Goal: Task Accomplishment & Management: Manage account settings

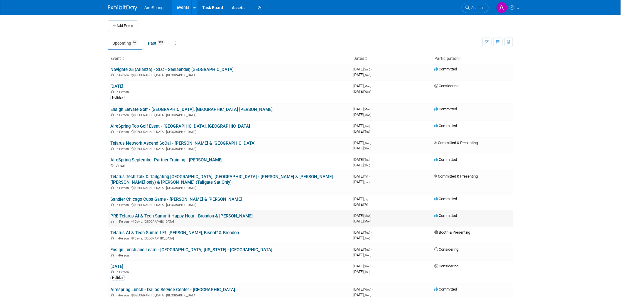
click at [169, 213] on link "PRE Telarus AI & Tech Summit Happy Hour - Brondon & [PERSON_NAME]" at bounding box center [181, 215] width 142 height 5
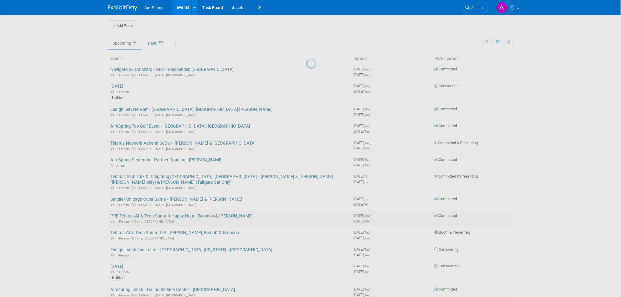
click at [306, 210] on div at bounding box center [310, 148] width 8 height 297
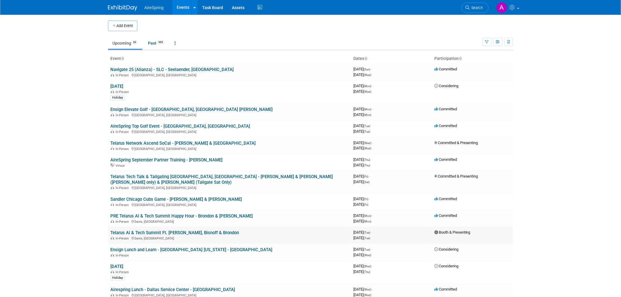
click at [190, 230] on link "Telarus AI & Tech Summit Ft. [PERSON_NAME], Bisnoff & Brondon" at bounding box center [174, 232] width 128 height 5
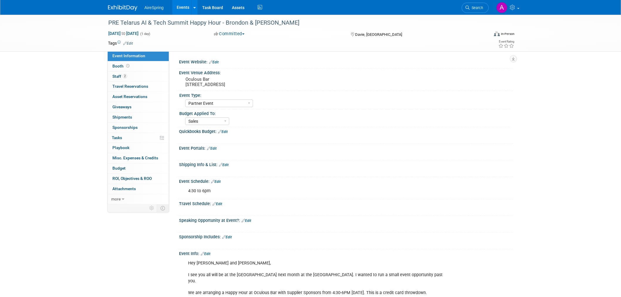
select select "Partner Event"
select select "Sales"
click at [199, 84] on pre "Oculous Bar 1 Seminole Way, Davie, FL 33314" at bounding box center [248, 82] width 126 height 11
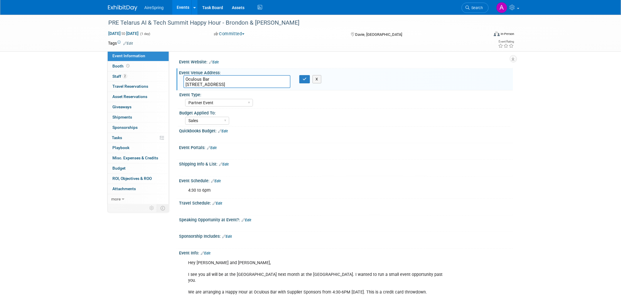
click at [199, 84] on textarea "Oculous Bar 1 Seminole Way, Davie, FL 33314" at bounding box center [236, 81] width 107 height 13
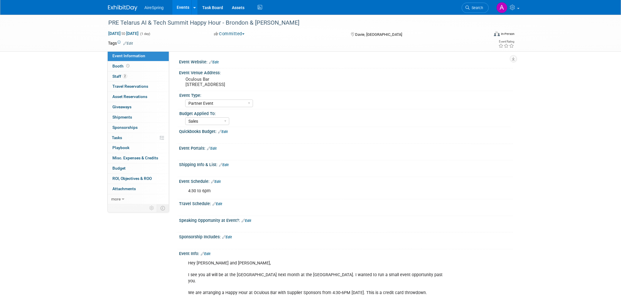
select select "Partner Event"
select select "Sales"
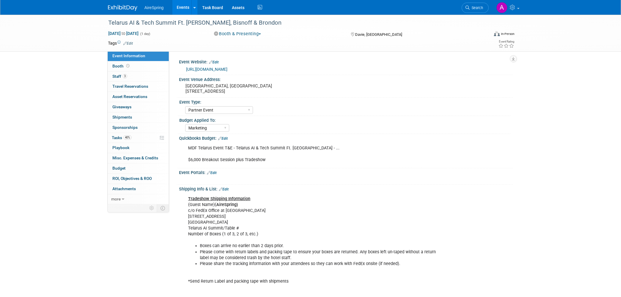
select select "Partner Event"
select select "Marketing"
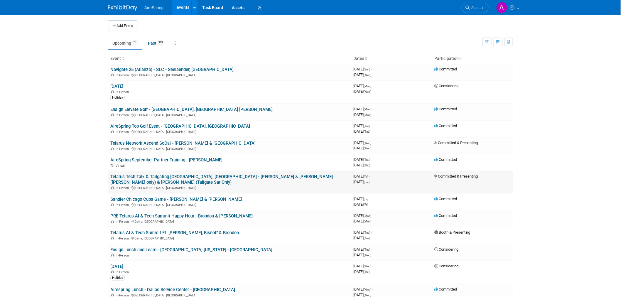
click at [208, 177] on link "Telarus Tech Talk & Tailgating [GEOGRAPHIC_DATA], [GEOGRAPHIC_DATA] - [PERSON_N…" at bounding box center [221, 179] width 222 height 11
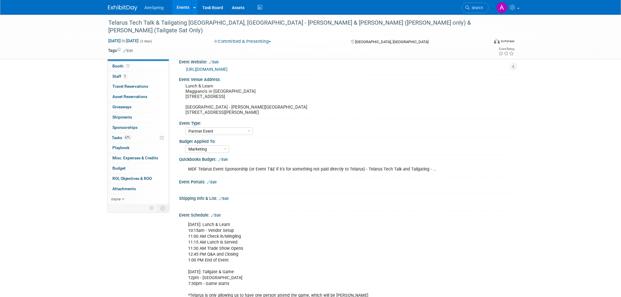
select select "Partner Event"
select select "Marketing"
click at [232, 96] on pre "Lunch & Learn Maggiano's in Perimeter Mall 4400 Ashford Dunwoody Rd Space #3035…" at bounding box center [248, 99] width 126 height 32
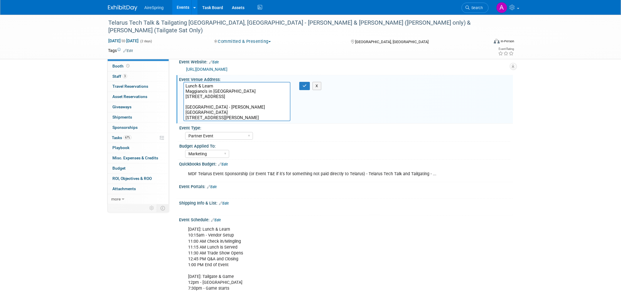
click at [241, 109] on textarea "Lunch & Learn Maggiano's in Perimeter Mall 4400 Ashford Dunwoody Rd Space #3035…" at bounding box center [236, 101] width 107 height 39
click at [230, 102] on textarea "Lunch & Learn Maggiano's in Perimeter Mall 4400 Ashford Dunwoody Rd Space #3035…" at bounding box center [236, 101] width 107 height 39
drag, startPoint x: 256, startPoint y: 115, endPoint x: 179, endPoint y: 119, distance: 76.7
click at [179, 119] on div "Lunch & Learn Maggiano's in Perimeter Mall 4400 Ashford Dunwoody Rd Space #3035…" at bounding box center [237, 101] width 116 height 39
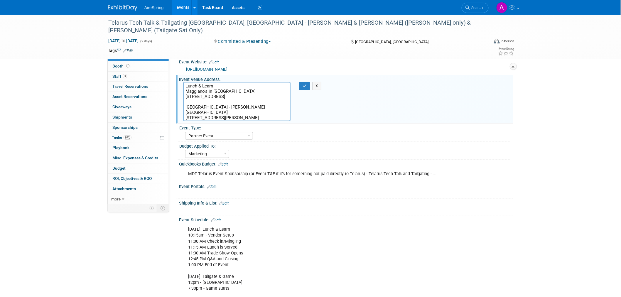
click at [223, 100] on textarea "Lunch & Learn Maggiano's in Perimeter Mall 4400 Ashford Dunwoody Rd Space #3035…" at bounding box center [236, 101] width 107 height 39
drag, startPoint x: 230, startPoint y: 100, endPoint x: 255, endPoint y: 95, distance: 24.9
click at [255, 95] on textarea "Lunch & Learn Maggiano's in Perimeter Mall 4400 Ashford Dunwoody Rd Space #3035…" at bounding box center [236, 101] width 107 height 39
click at [257, 105] on textarea "Lunch & Learn Maggiano's in Perimeter Mall 4400 Ashford Dunwoody Rd Space #3035…" at bounding box center [236, 101] width 107 height 39
click at [460, 169] on div "MDF Telarus Event Sponsorship (or Event T&E if it's for something not paid dire…" at bounding box center [345, 168] width 327 height 3
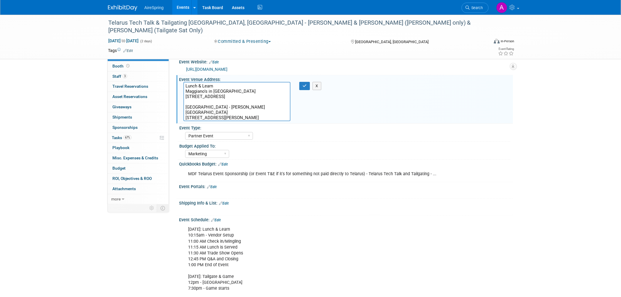
click at [227, 101] on textarea "Lunch & Learn Maggiano's in Perimeter Mall 4400 Ashford Dunwoody Rd Space #3035…" at bounding box center [236, 101] width 107 height 39
drag, startPoint x: 227, startPoint y: 101, endPoint x: 183, endPoint y: 97, distance: 44.8
click at [183, 97] on div "Lunch & Learn Maggiano's in Perimeter Mall 4400 Ashford Dunwoody Rd Space #3035…" at bounding box center [237, 101] width 116 height 39
click at [509, 163] on div "Quickbooks Budget: Edit" at bounding box center [346, 164] width 334 height 8
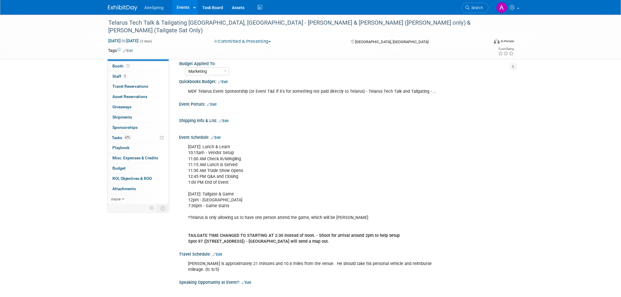
scroll to position [65, 0]
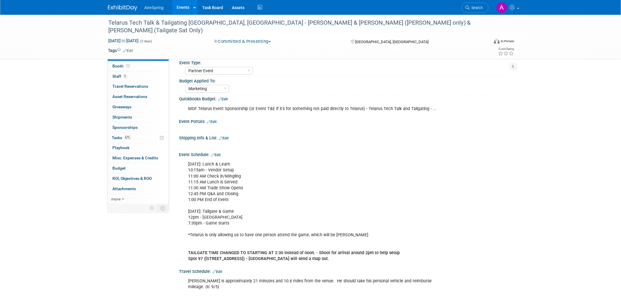
click at [503, 143] on div "X" at bounding box center [346, 145] width 334 height 8
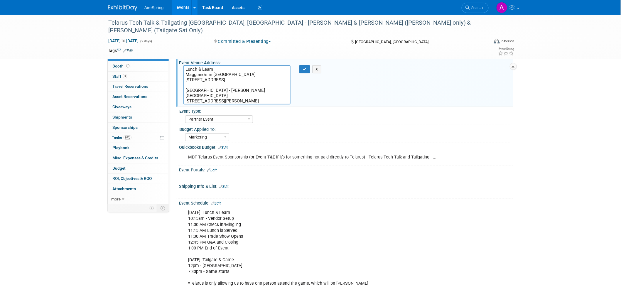
scroll to position [33, 0]
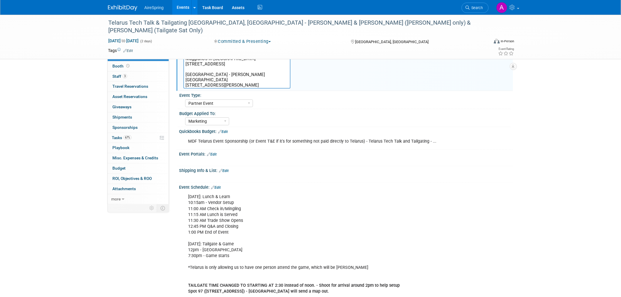
click at [264, 228] on div "Friday, Sept 26th: Lunch & Learn 10:15am - Vendor Setup 11:00 AM Check in/Mingl…" at bounding box center [316, 244] width 264 height 106
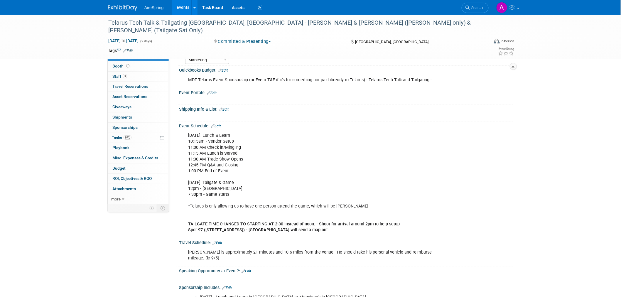
scroll to position [98, 0]
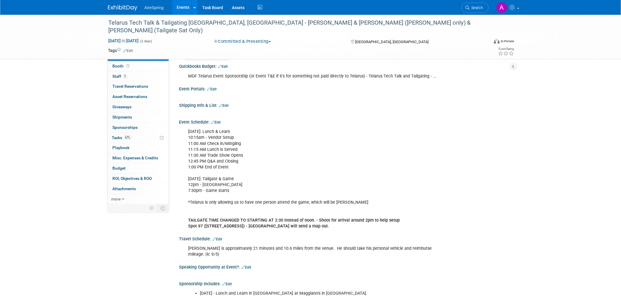
click at [320, 182] on div "Friday, Sept 26th: Lunch & Learn 10:15am - Vendor Setup 11:00 AM Check in/Mingl…" at bounding box center [316, 179] width 264 height 106
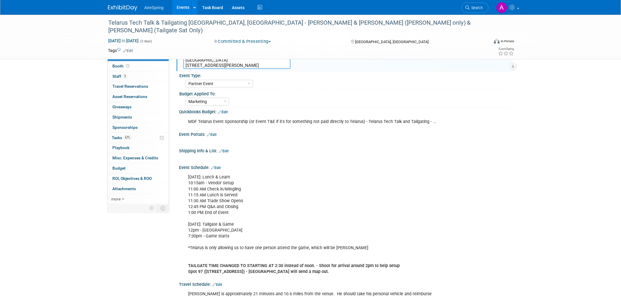
scroll to position [0, 0]
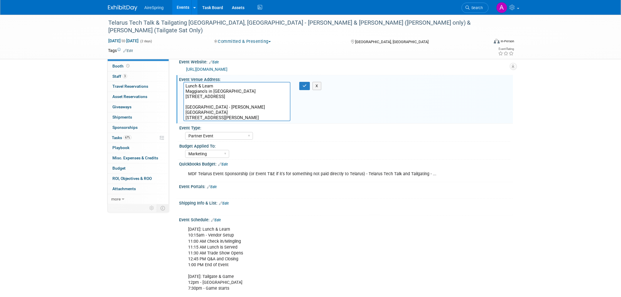
click at [224, 104] on textarea "Lunch & Learn Maggiano's in Perimeter Mall 4400 Ashford Dunwoody Rd Space #3035…" at bounding box center [236, 101] width 107 height 39
drag, startPoint x: 231, startPoint y: 101, endPoint x: 185, endPoint y: 97, distance: 46.5
click at [185, 97] on textarea "Lunch & Learn Maggiano's in Perimeter Mall 4400 Ashford Dunwoody Rd Space #3035…" at bounding box center [236, 101] width 107 height 39
drag, startPoint x: 253, startPoint y: 118, endPoint x: 182, endPoint y: 116, distance: 71.6
click at [182, 116] on div "Lunch & Learn Maggiano's in Perimeter Mall 4400 Ashford Dunwoody Rd Space #3035…" at bounding box center [237, 101] width 116 height 39
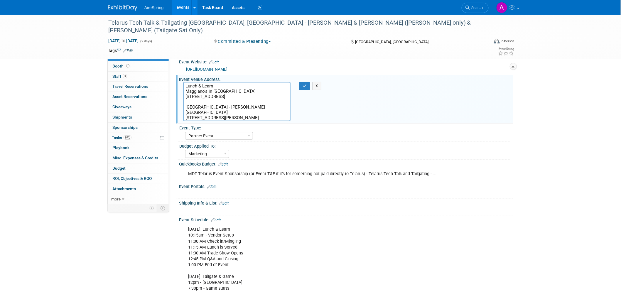
click at [446, 127] on div "Event Type:" at bounding box center [344, 127] width 331 height 7
drag, startPoint x: 110, startPoint y: 21, endPoint x: 160, endPoint y: 23, distance: 50.2
click at [160, 23] on div "Telarus Tech Talk & Tailgating [GEOGRAPHIC_DATA], [GEOGRAPHIC_DATA] - [PERSON_N…" at bounding box center [292, 27] width 373 height 18
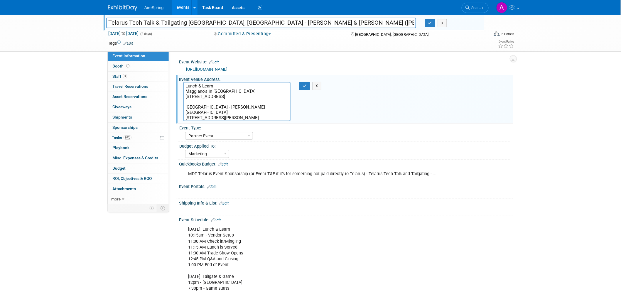
click at [118, 22] on input "Telarus Tech Talk & Tailgating [GEOGRAPHIC_DATA], [GEOGRAPHIC_DATA] - [PERSON_N…" at bounding box center [261, 23] width 310 height 10
drag, startPoint x: 108, startPoint y: 21, endPoint x: 216, endPoint y: 23, distance: 108.6
click at [216, 23] on input "Telarus Tech Talk & Tailgating [GEOGRAPHIC_DATA], [GEOGRAPHIC_DATA] - [PERSON_N…" at bounding box center [261, 23] width 310 height 10
click at [410, 146] on div "Budget Applied To:" at bounding box center [344, 145] width 331 height 7
